Goal: Transaction & Acquisition: Purchase product/service

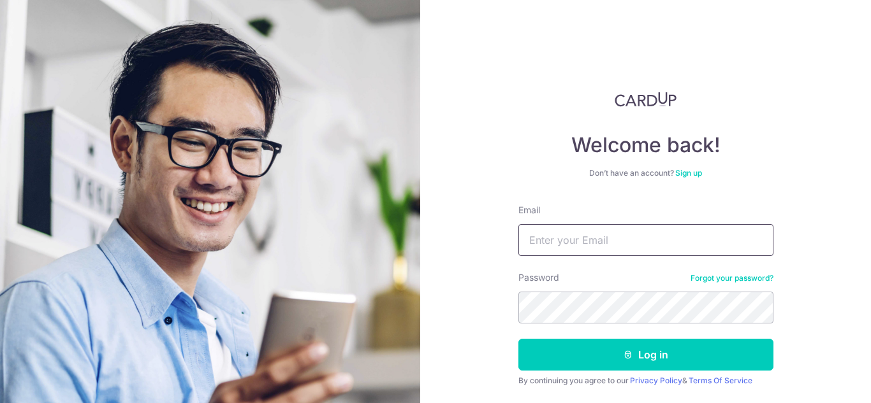
click at [551, 247] on input "Email" at bounding box center [645, 240] width 255 height 32
type input "bluekid_7@yahoo.com"
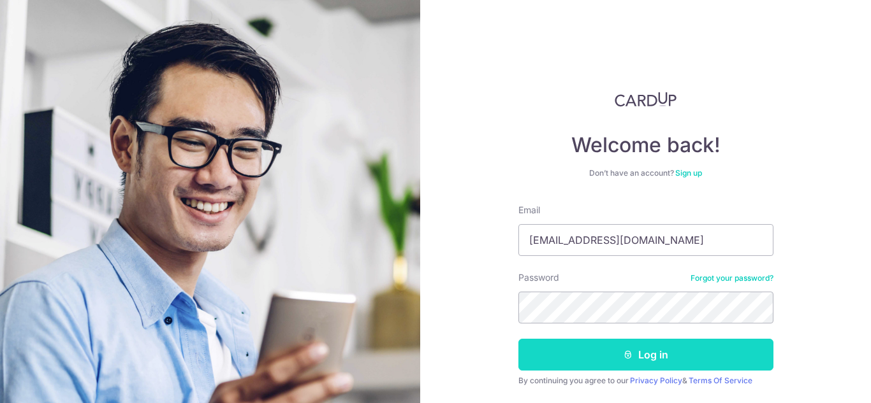
click at [575, 361] on button "Log in" at bounding box center [645, 355] width 255 height 32
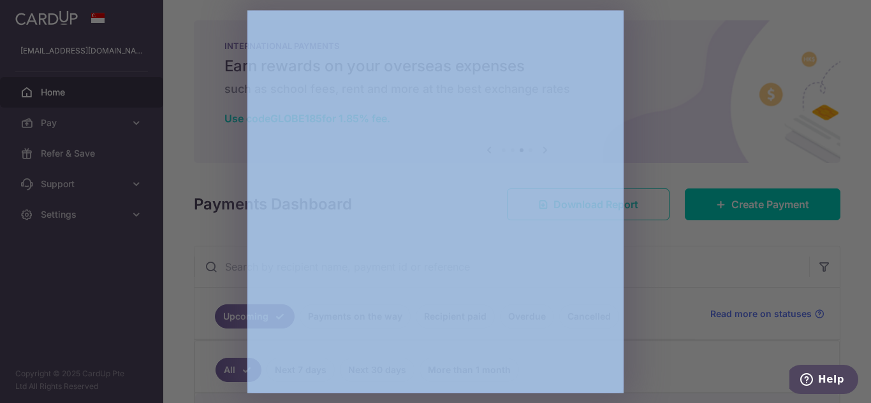
click at [683, 277] on div at bounding box center [440, 203] width 880 height 407
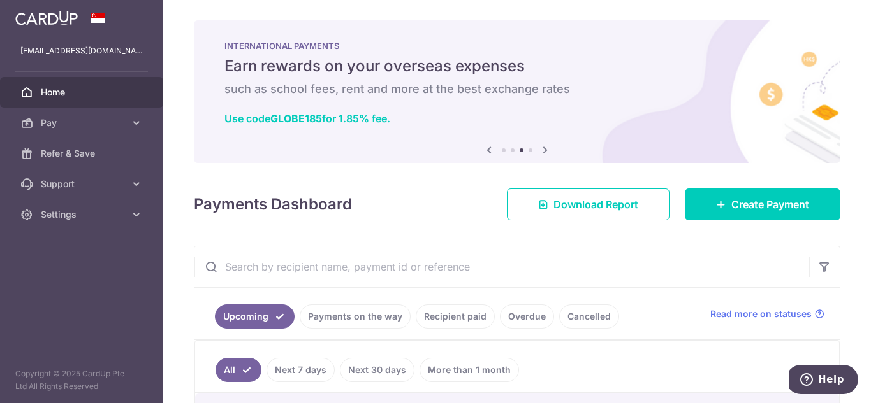
click at [540, 151] on icon at bounding box center [544, 150] width 15 height 16
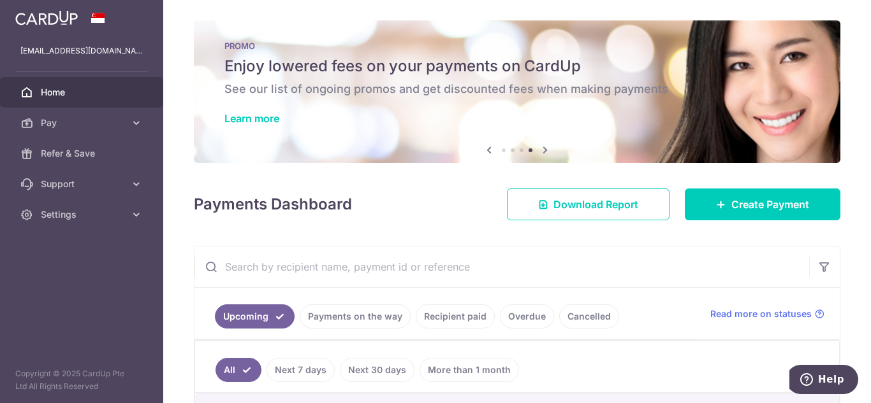
click at [540, 151] on icon at bounding box center [544, 150] width 15 height 16
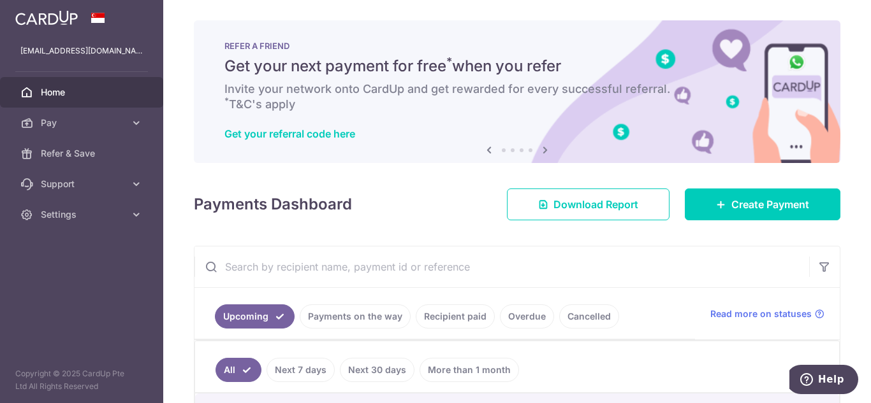
click at [540, 151] on icon at bounding box center [544, 150] width 15 height 16
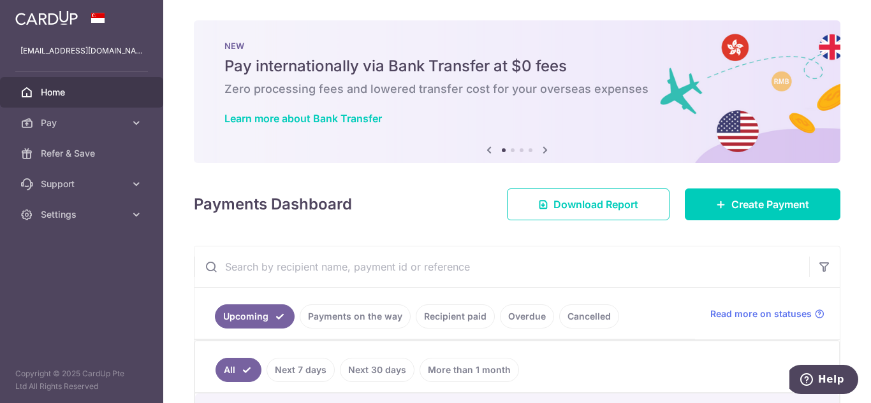
click at [540, 151] on icon at bounding box center [544, 150] width 15 height 16
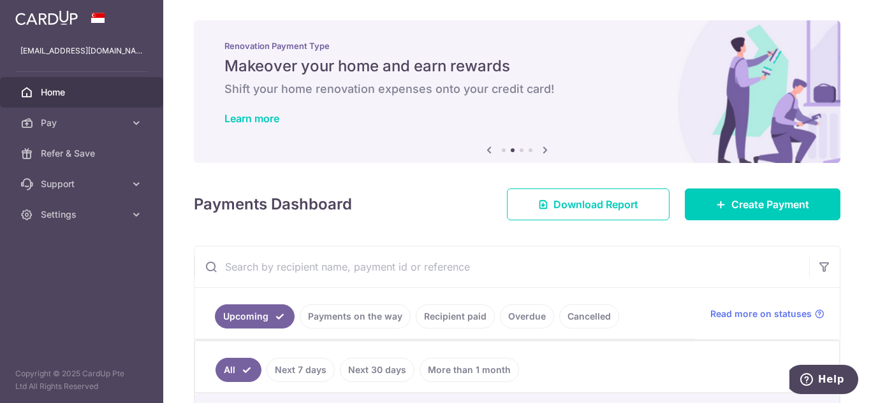
click at [540, 151] on icon at bounding box center [544, 150] width 15 height 16
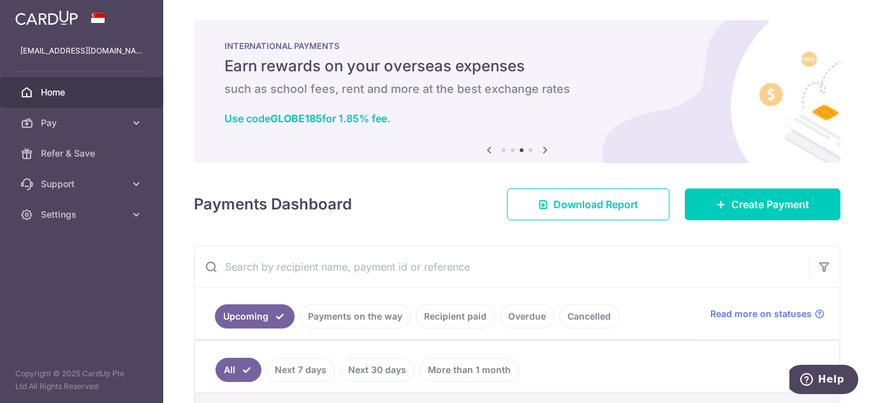
click at [540, 151] on icon at bounding box center [544, 150] width 15 height 16
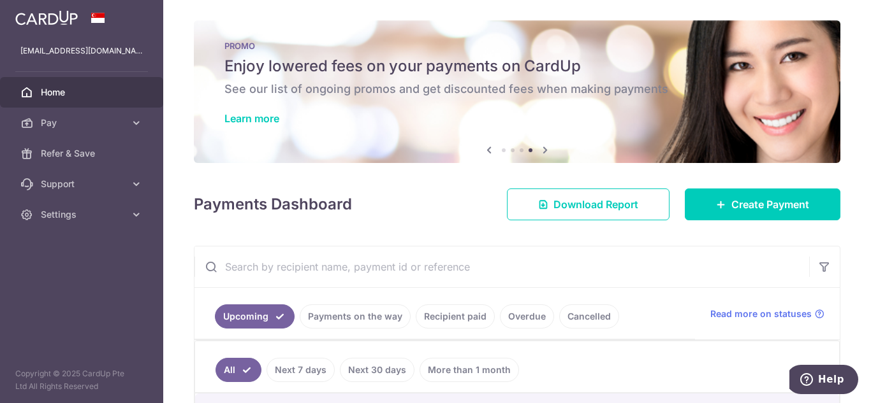
click at [540, 151] on icon at bounding box center [544, 150] width 15 height 16
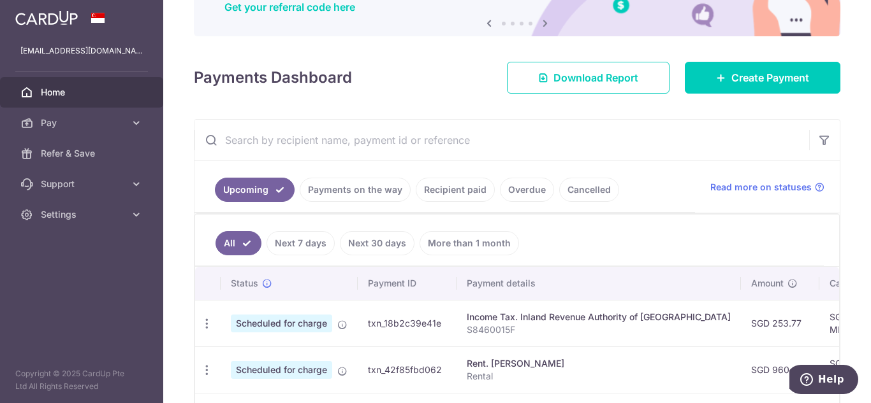
scroll to position [127, 0]
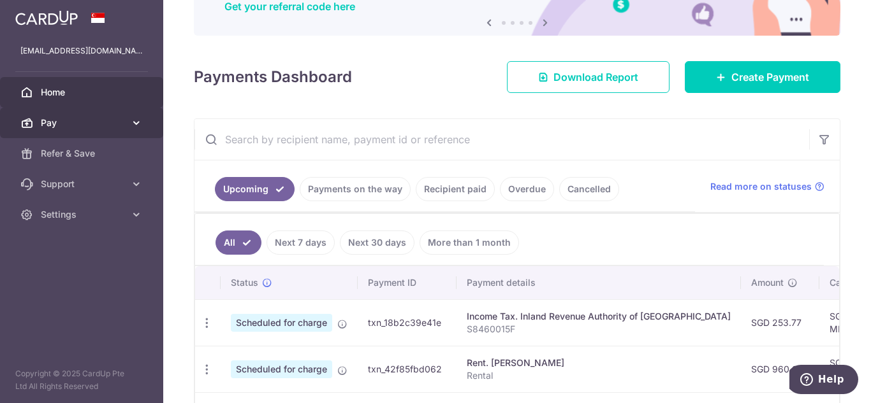
click at [71, 120] on span "Pay" at bounding box center [83, 123] width 84 height 13
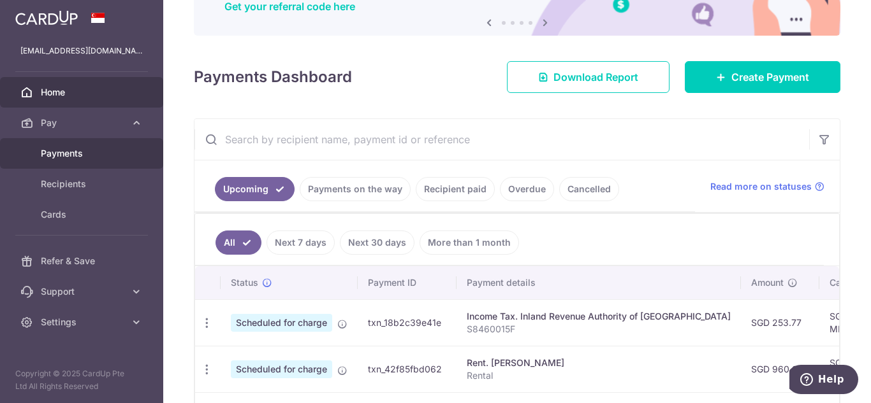
click at [77, 155] on span "Payments" at bounding box center [83, 153] width 84 height 13
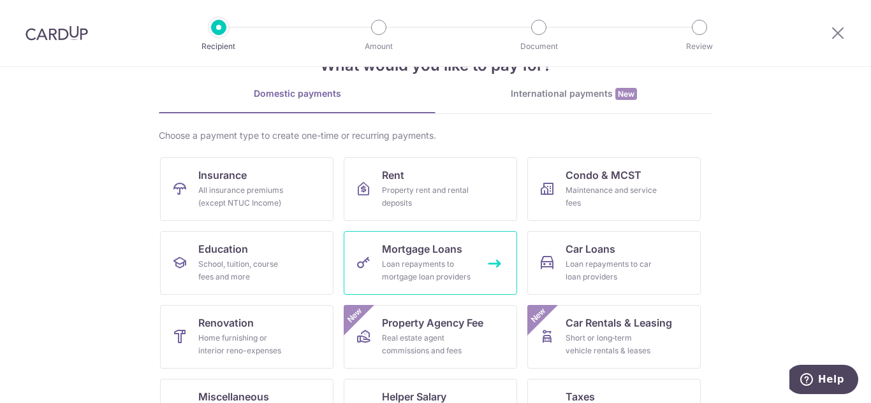
scroll to position [64, 0]
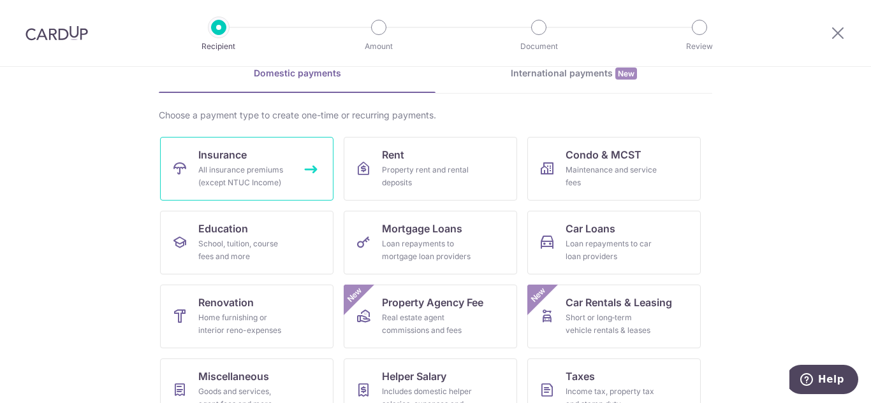
click at [213, 170] on div "All insurance premiums (except NTUC Income)" at bounding box center [244, 176] width 92 height 25
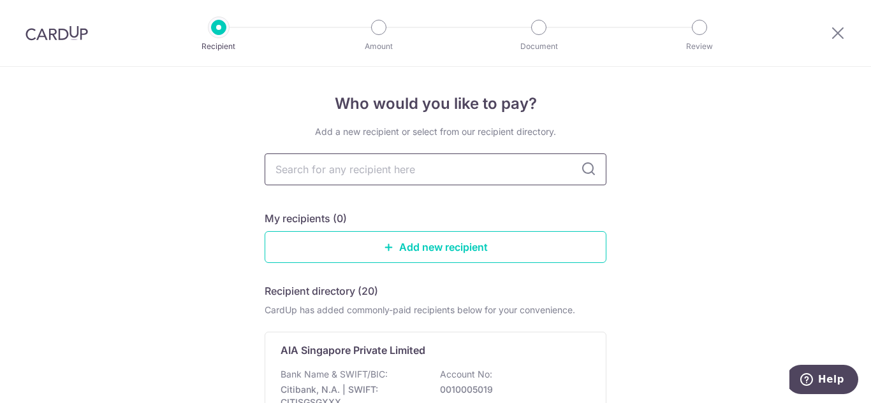
click at [362, 171] on input "text" at bounding box center [435, 170] width 342 height 32
type input "a"
type input "aia"
click at [583, 173] on icon at bounding box center [588, 169] width 15 height 15
click at [419, 175] on input "aia" at bounding box center [435, 170] width 342 height 32
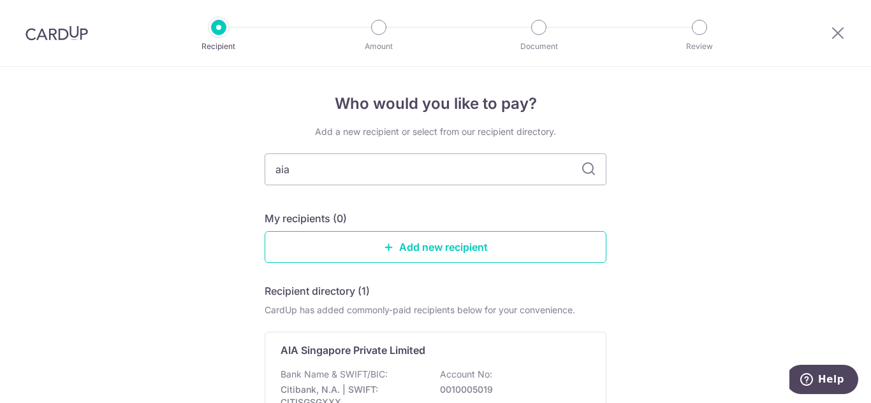
click at [586, 172] on icon at bounding box center [588, 169] width 15 height 15
click at [313, 175] on input "aia" at bounding box center [435, 170] width 342 height 32
type input "a"
click at [312, 173] on input "text" at bounding box center [435, 170] width 342 height 32
click at [583, 170] on icon at bounding box center [588, 169] width 15 height 15
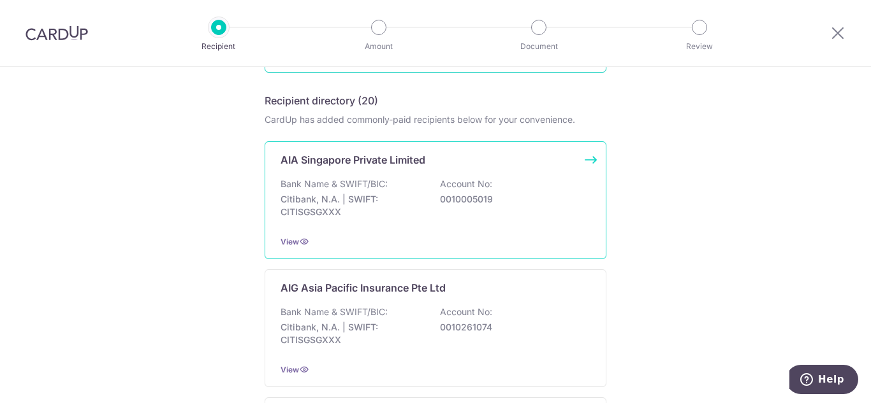
scroll to position [191, 0]
click at [364, 164] on p "AIA Singapore Private Limited" at bounding box center [352, 159] width 145 height 15
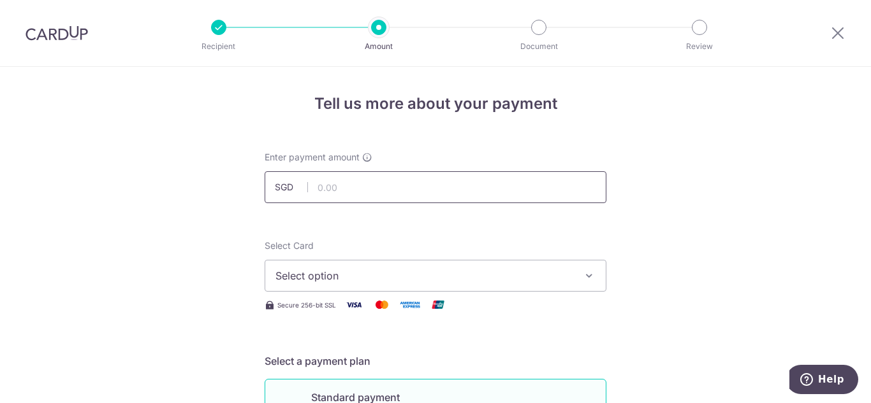
drag, startPoint x: 0, startPoint y: 0, endPoint x: 358, endPoint y: 194, distance: 407.2
click at [358, 194] on input "text" at bounding box center [435, 187] width 342 height 32
type input "365.72"
click at [411, 270] on span "Select option" at bounding box center [423, 275] width 297 height 15
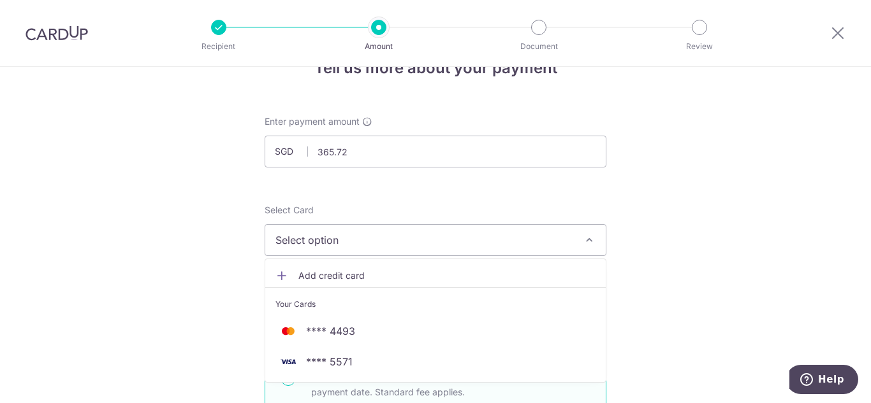
scroll to position [127, 0]
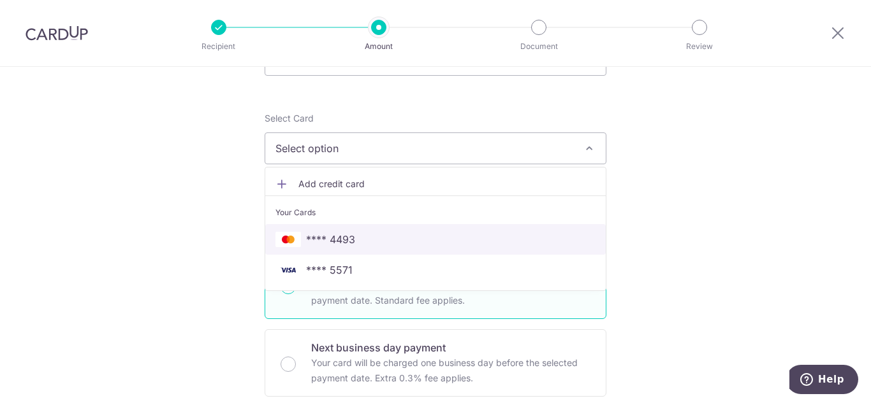
click at [354, 240] on span "**** 4493" at bounding box center [435, 239] width 320 height 15
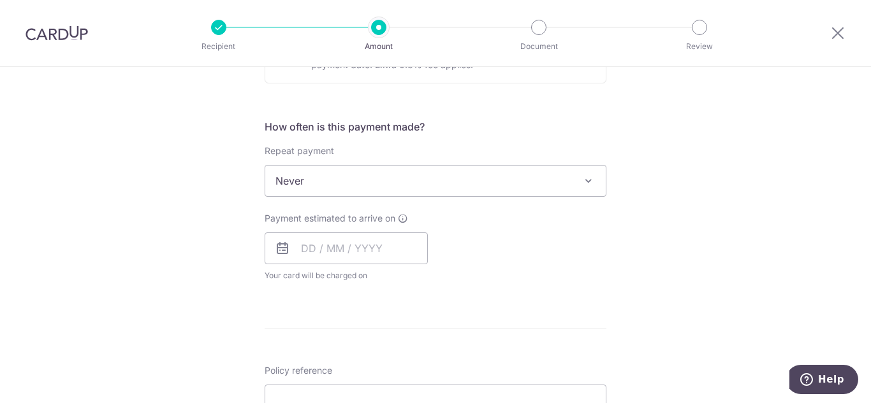
scroll to position [446, 0]
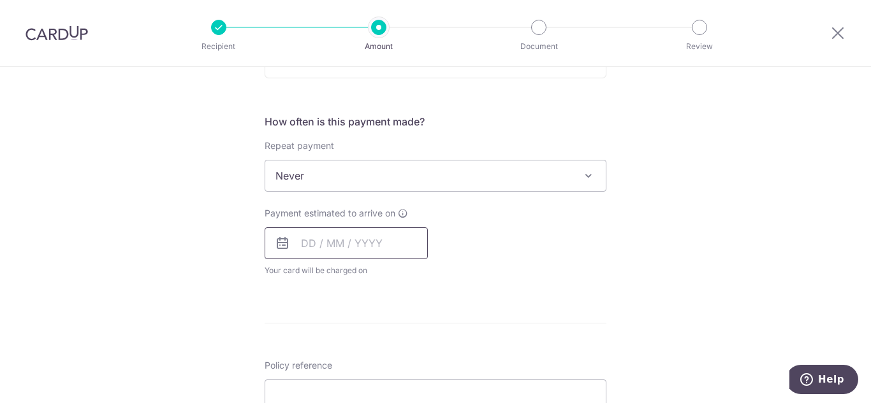
click at [353, 249] on input "text" at bounding box center [345, 244] width 163 height 32
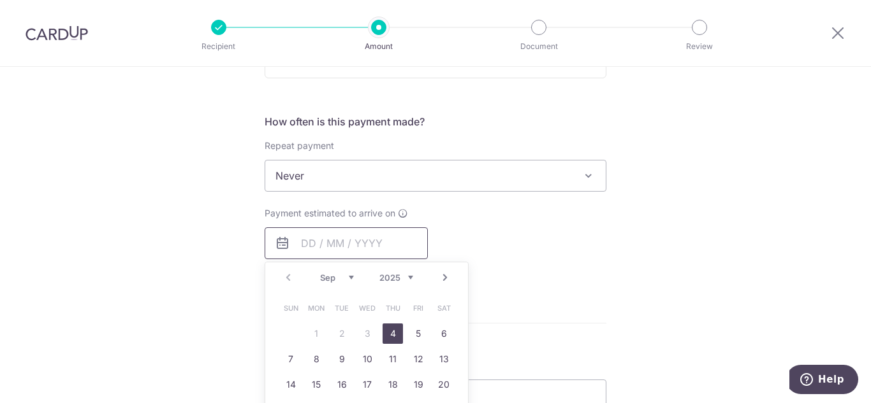
scroll to position [510, 0]
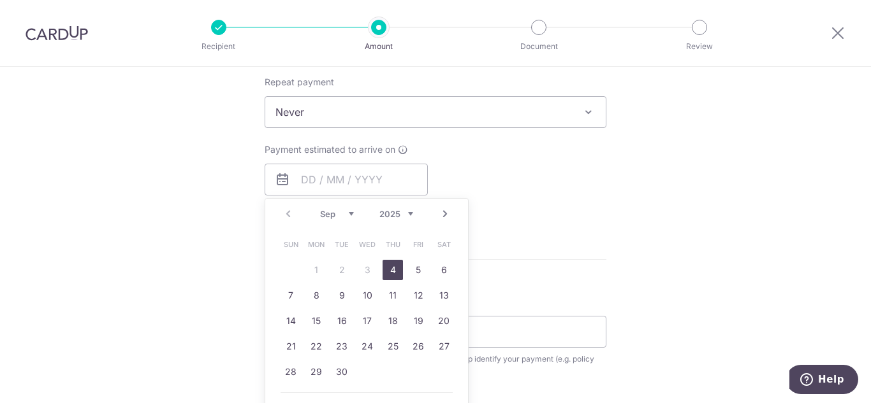
click at [387, 271] on link "4" at bounding box center [392, 270] width 20 height 20
type input "[DATE]"
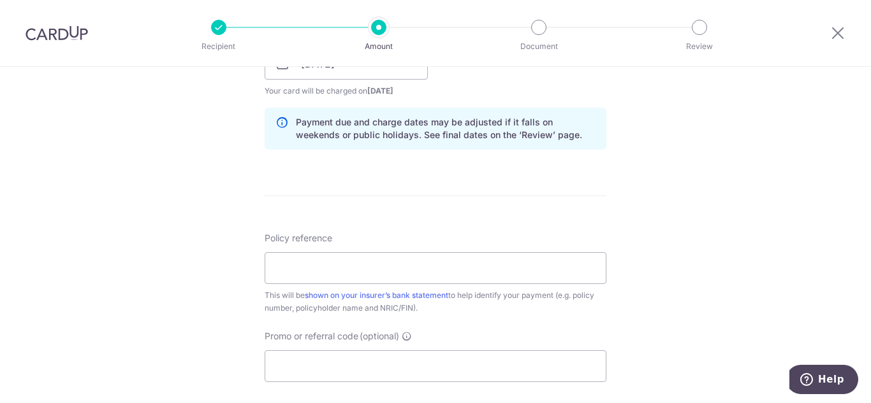
scroll to position [637, 0]
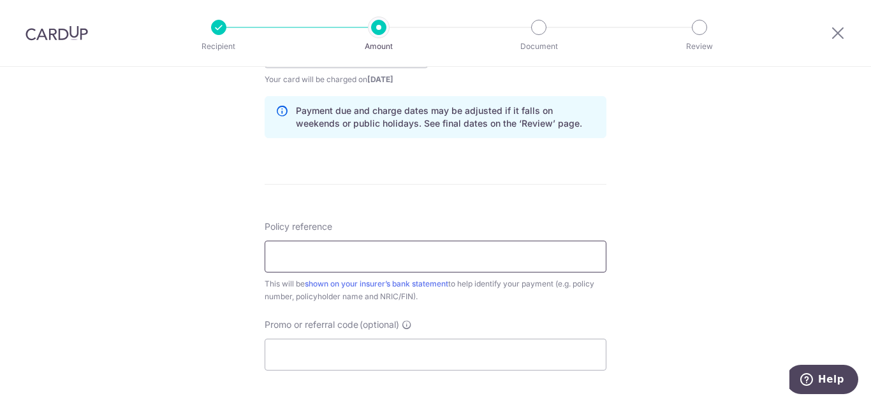
click at [449, 254] on input "Policy reference" at bounding box center [435, 257] width 342 height 32
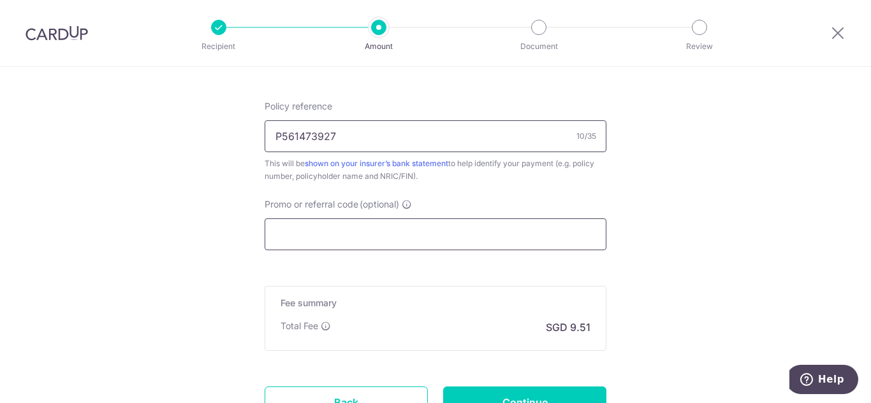
scroll to position [765, 0]
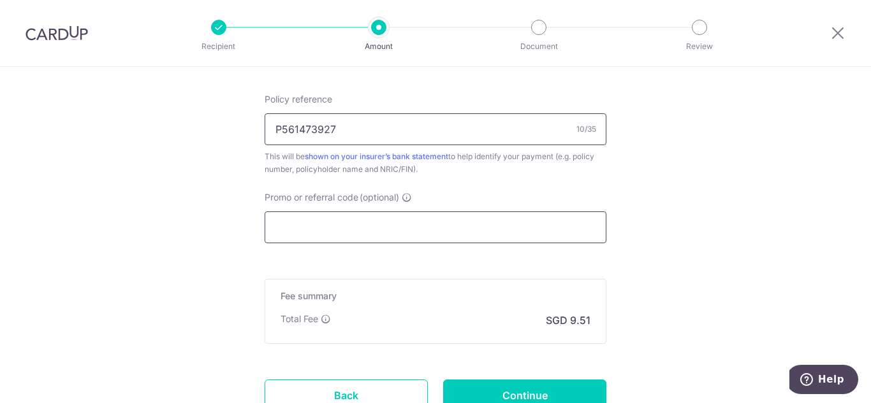
type input "P561473927"
click at [380, 229] on input "Promo or referral code (optional)" at bounding box center [435, 228] width 342 height 32
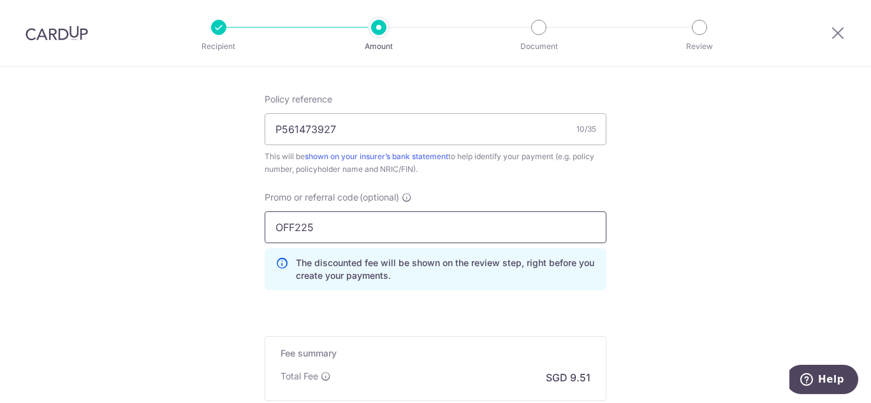
type input "OFF225"
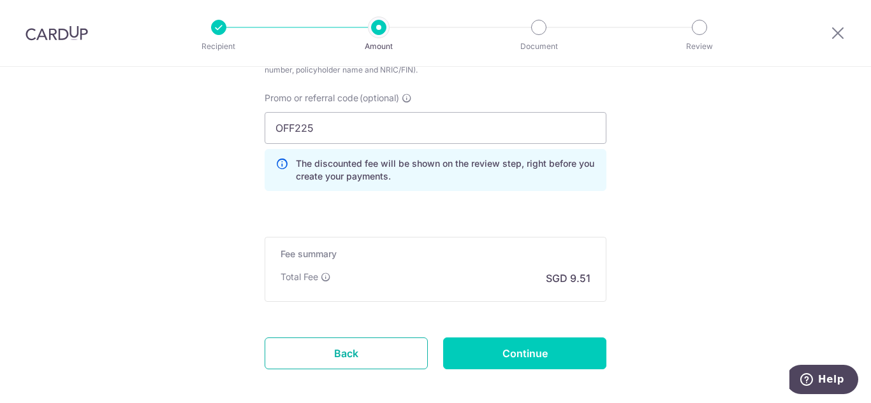
scroll to position [926, 0]
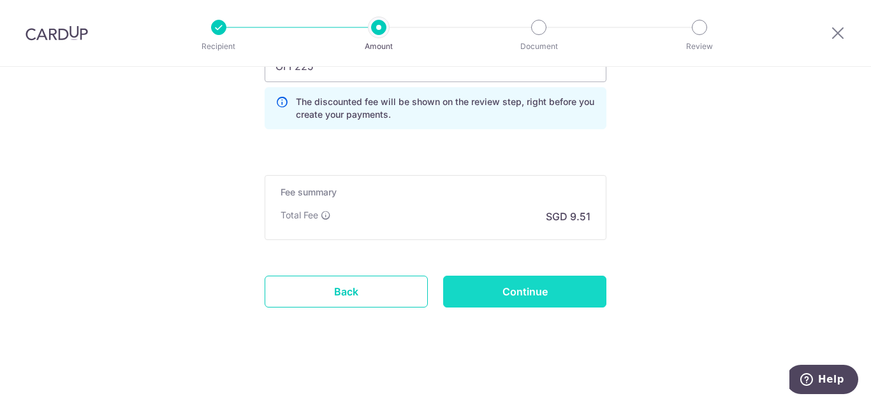
click at [500, 289] on input "Continue" at bounding box center [524, 292] width 163 height 32
type input "Create Schedule"
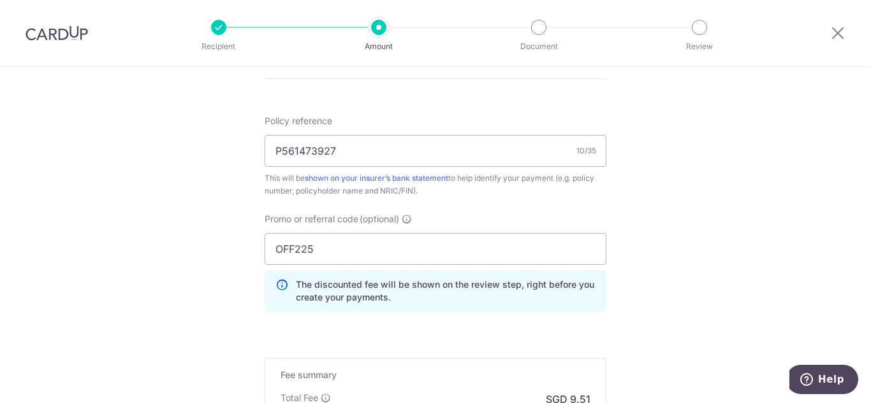
scroll to position [671, 0]
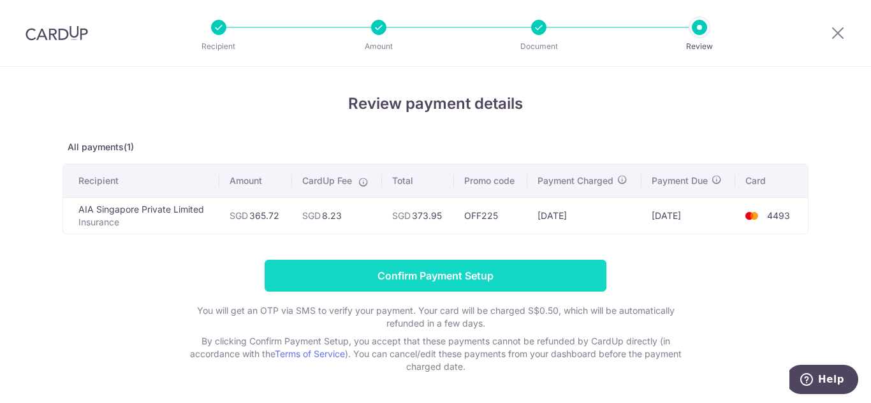
click at [421, 286] on input "Confirm Payment Setup" at bounding box center [435, 276] width 342 height 32
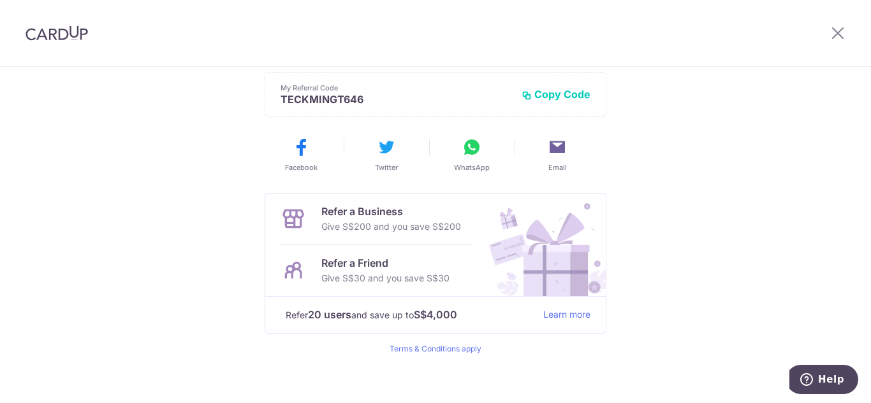
scroll to position [344, 0]
